Goal: Task Accomplishment & Management: Manage account settings

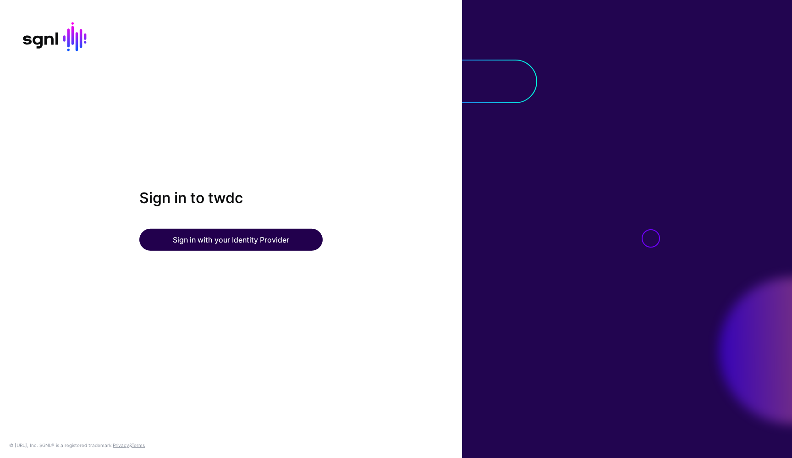
click at [236, 239] on button "Sign in with your Identity Provider" at bounding box center [230, 240] width 183 height 22
click at [224, 236] on button "Sign in with your Identity Provider" at bounding box center [230, 240] width 183 height 22
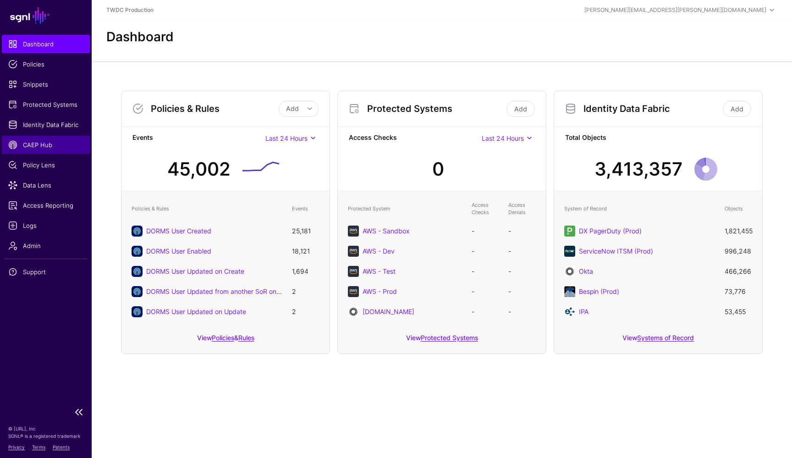
click at [39, 149] on span "CAEP Hub" at bounding box center [45, 144] width 75 height 9
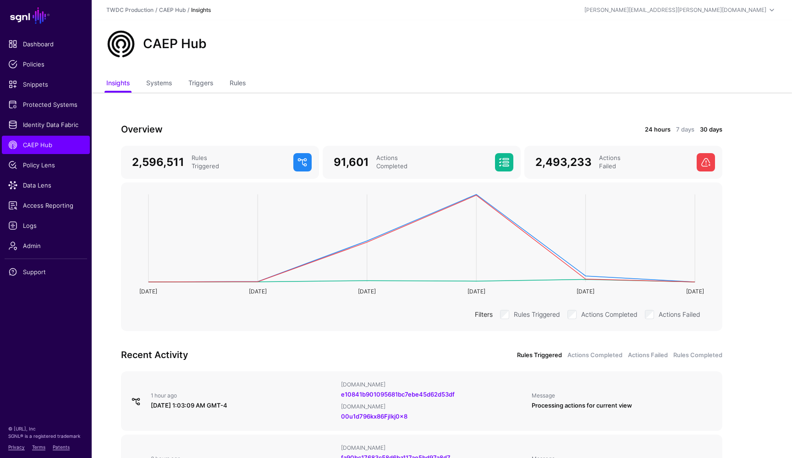
click at [660, 129] on link "24 hours" at bounding box center [658, 129] width 26 height 9
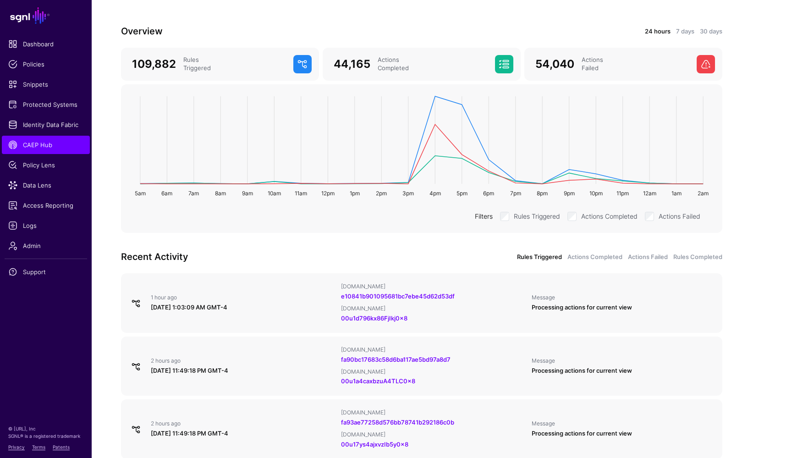
scroll to position [98, 0]
click at [643, 256] on link "Actions Failed" at bounding box center [648, 257] width 40 height 9
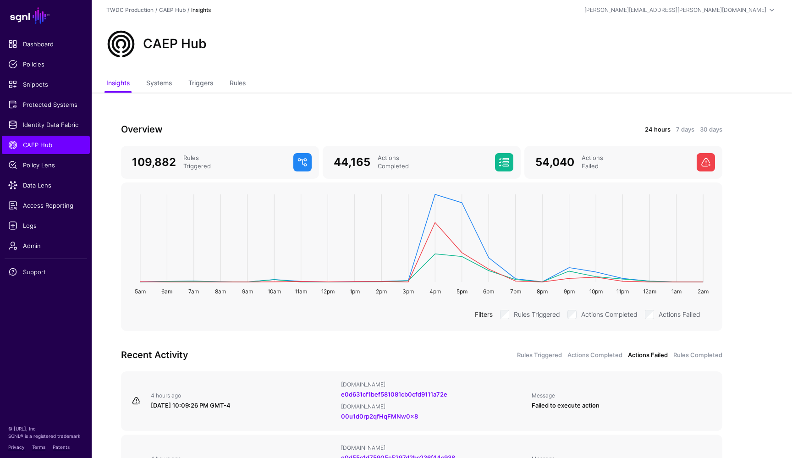
scroll to position [0, 0]
click at [244, 85] on link "Rules" at bounding box center [238, 83] width 16 height 17
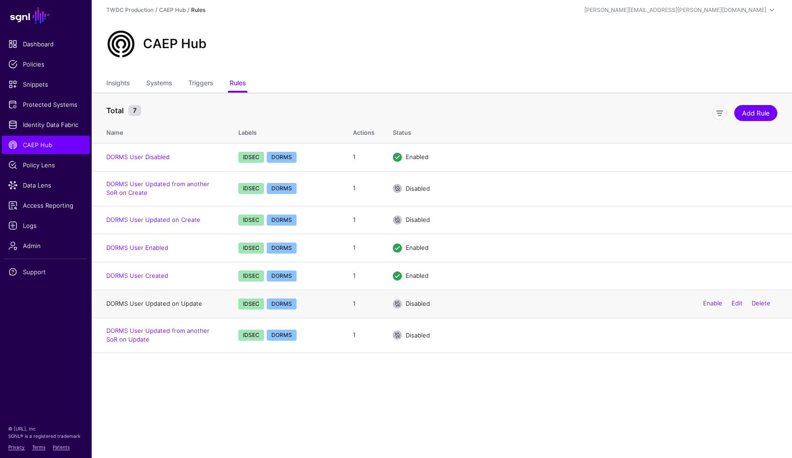
click at [166, 305] on link "DORMS User Updated on Update" at bounding box center [154, 303] width 96 height 7
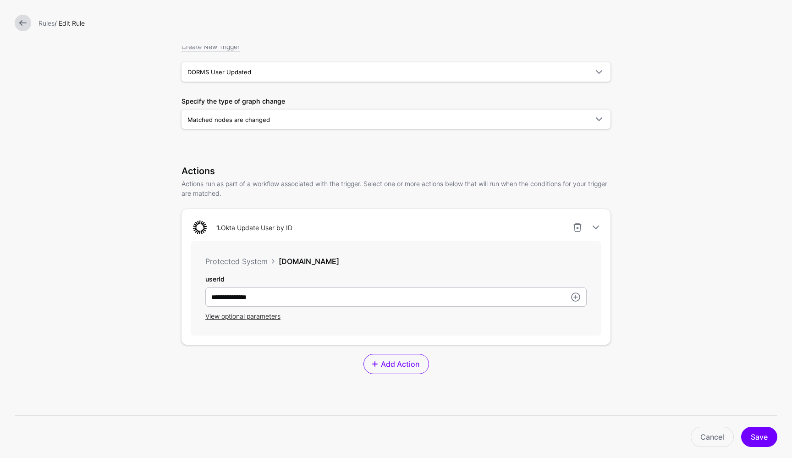
scroll to position [108, 0]
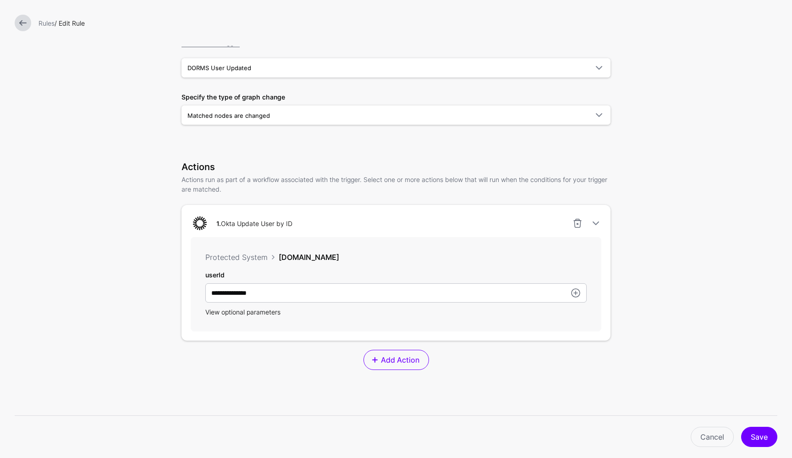
click at [263, 313] on span "View optional parameters" at bounding box center [242, 312] width 75 height 8
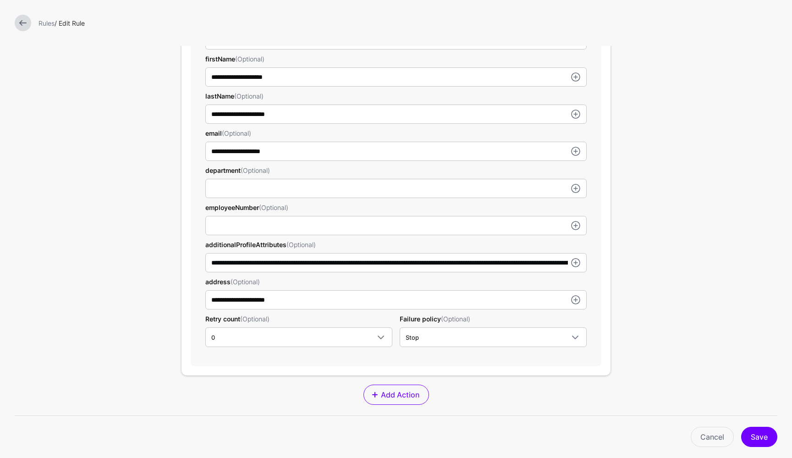
scroll to position [399, 0]
click at [713, 437] on link "Cancel" at bounding box center [712, 437] width 43 height 20
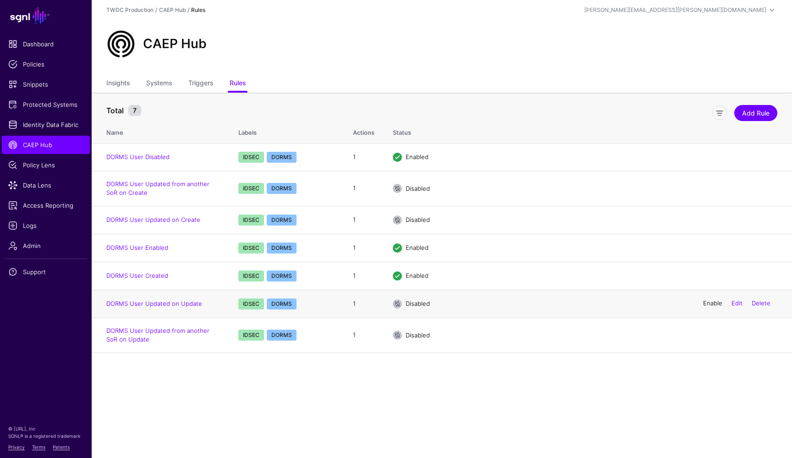
click at [710, 302] on link "Enable" at bounding box center [712, 303] width 19 height 7
click at [337, 390] on main "SGNL Dashboard Policies Snippets Protected Systems Identity Data Fabric CAEP Hu…" at bounding box center [396, 229] width 792 height 458
click at [193, 302] on link "DORMS User Updated on Update" at bounding box center [154, 303] width 96 height 7
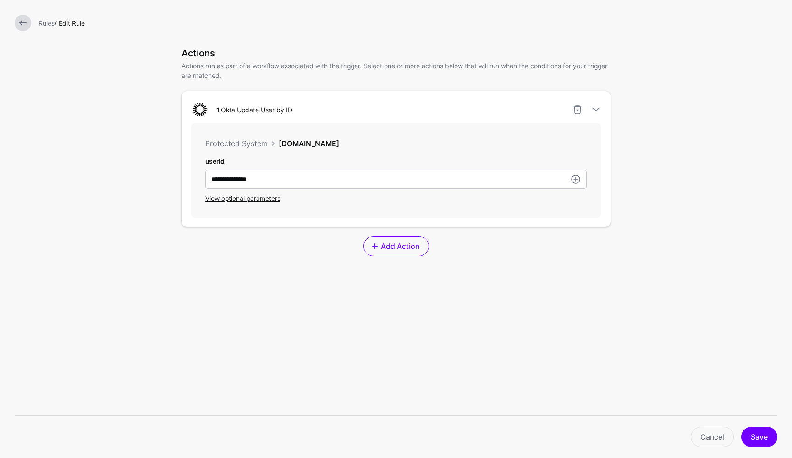
scroll to position [223, 0]
click at [265, 200] on span "View optional parameters" at bounding box center [242, 198] width 75 height 8
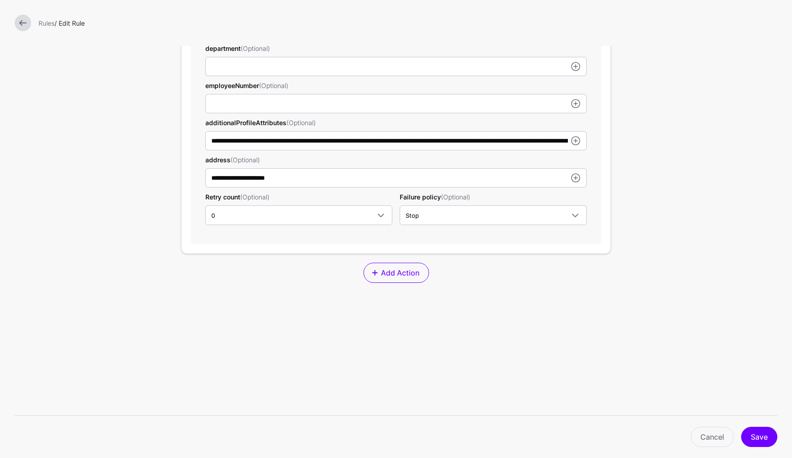
scroll to position [522, 0]
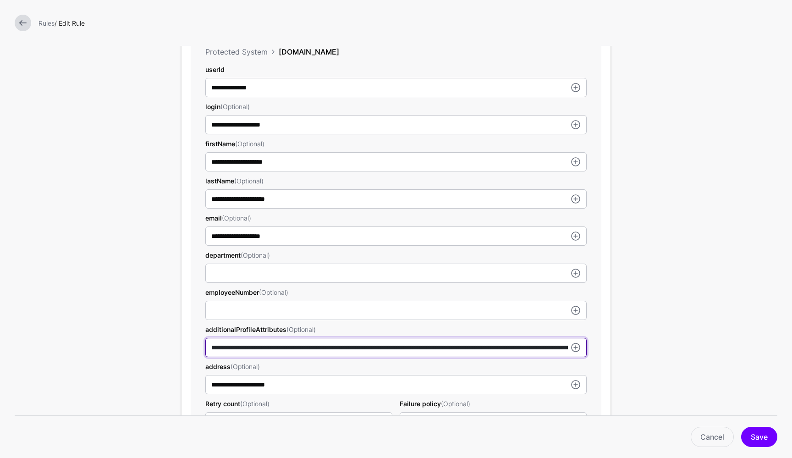
scroll to position [349, 0]
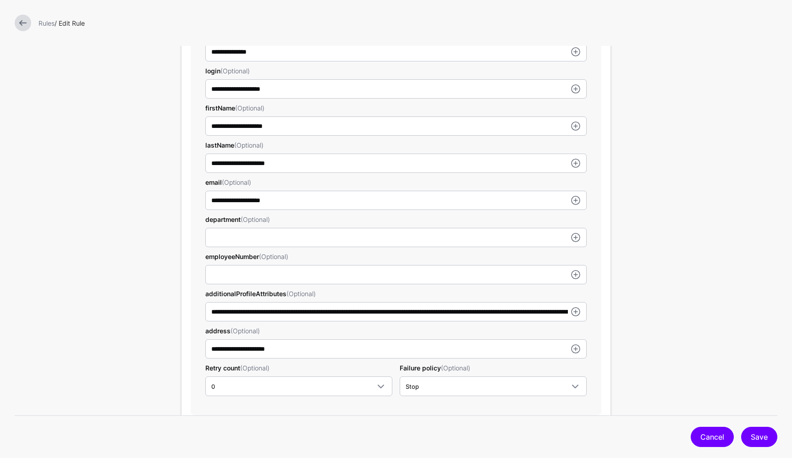
click at [711, 436] on link "Cancel" at bounding box center [712, 437] width 43 height 20
